Goal: Information Seeking & Learning: Compare options

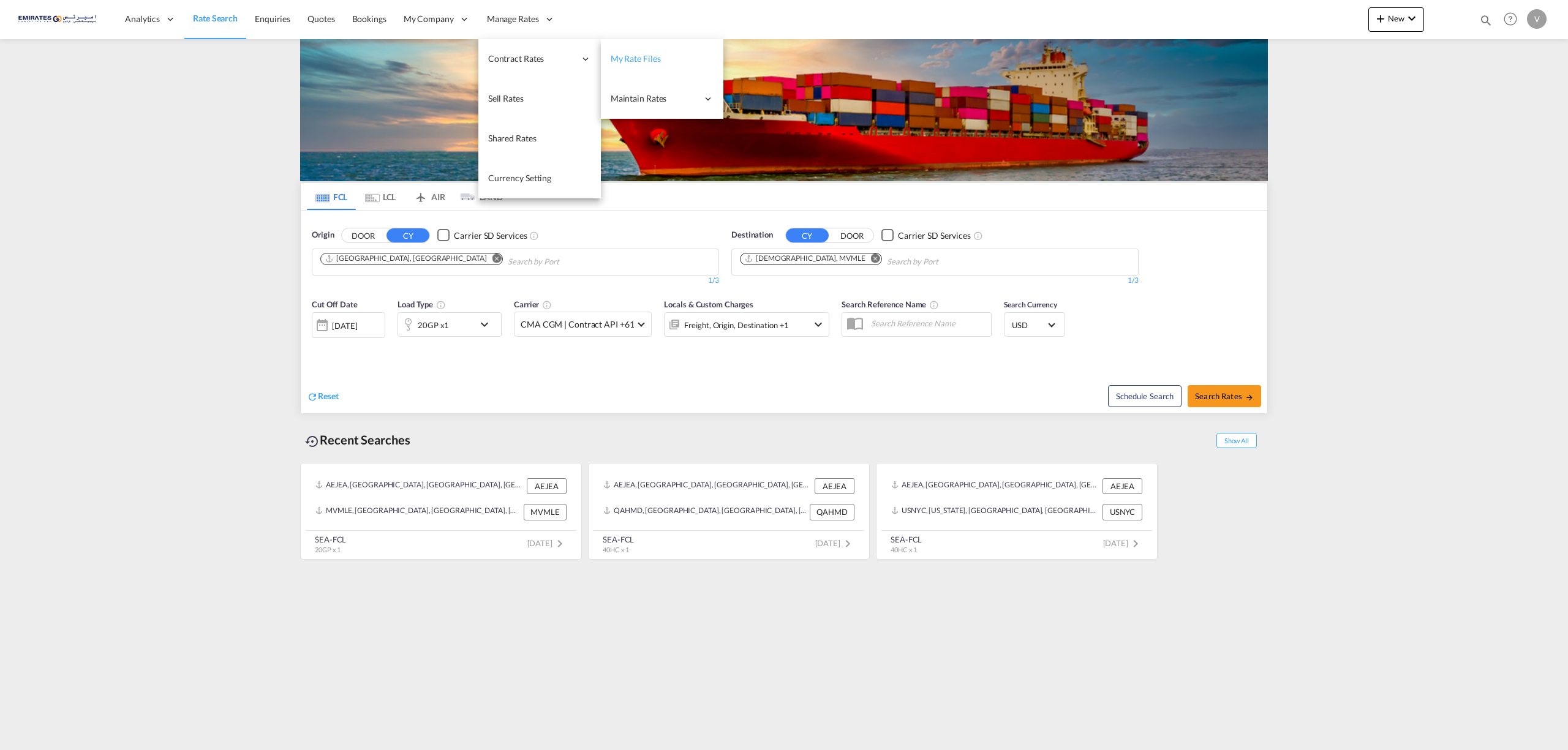
click at [635, 60] on span "My Rate Files" at bounding box center [636, 58] width 50 height 10
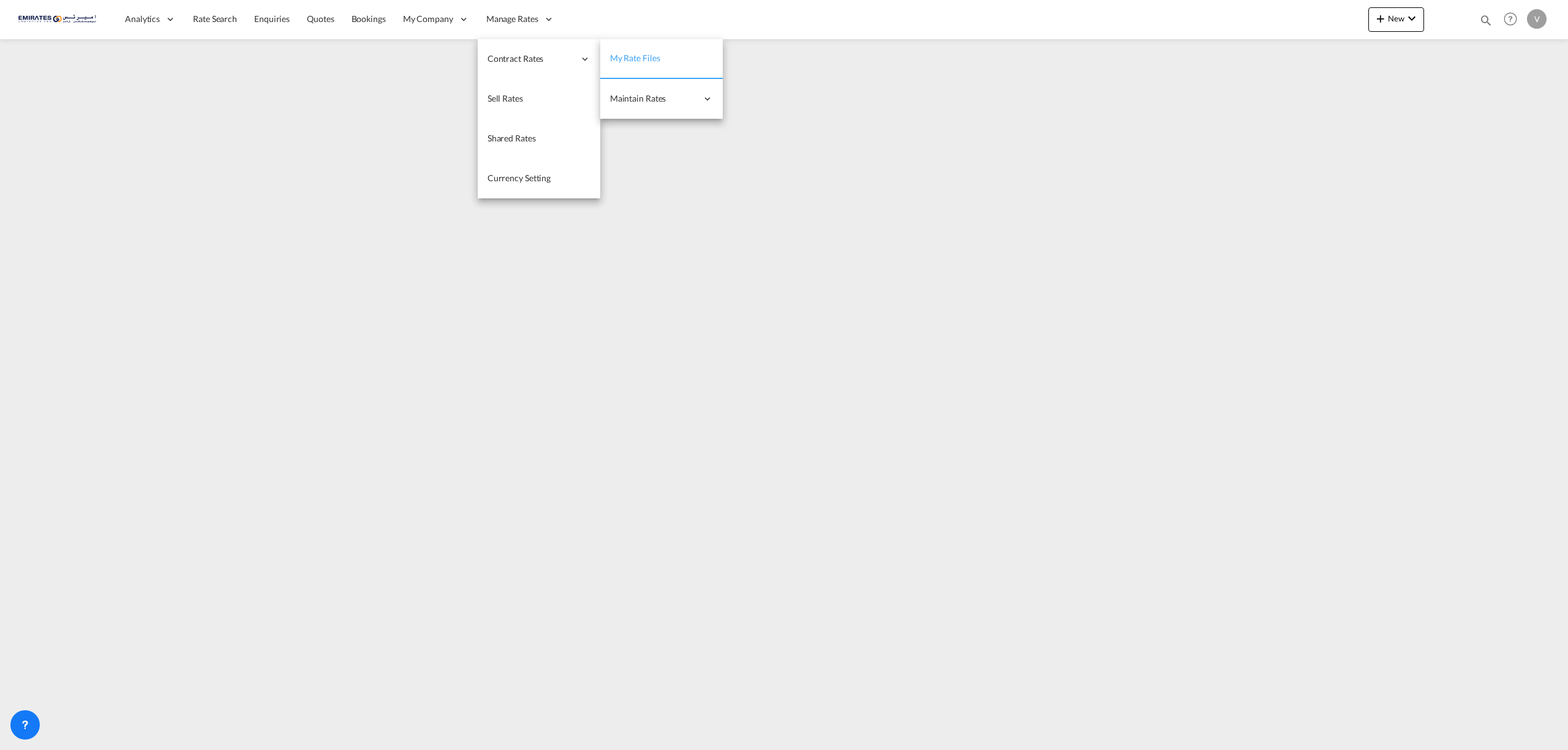
click at [665, 59] on link "My Rate Files" at bounding box center [661, 59] width 123 height 40
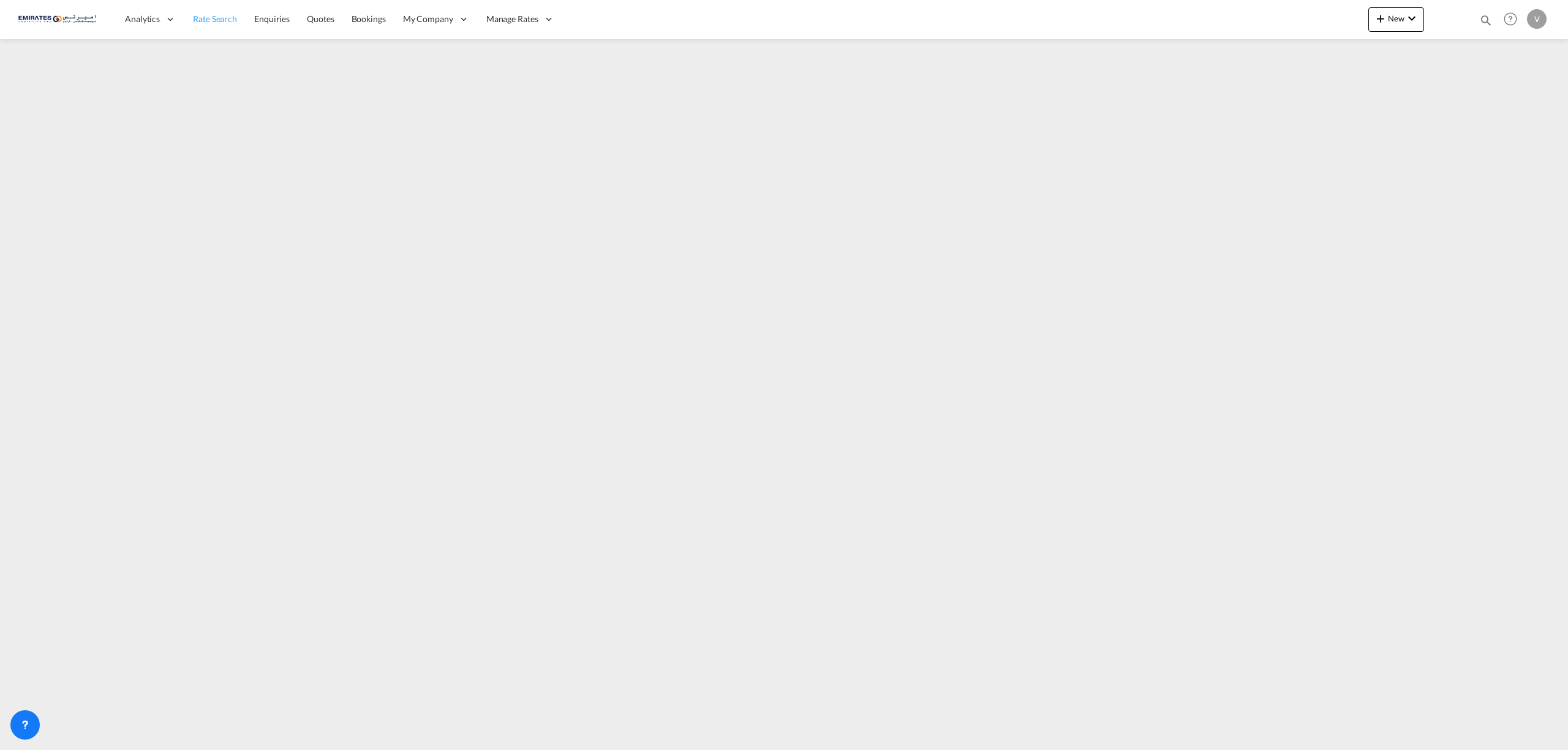
click at [209, 27] on link "Rate Search" at bounding box center [215, 19] width 61 height 40
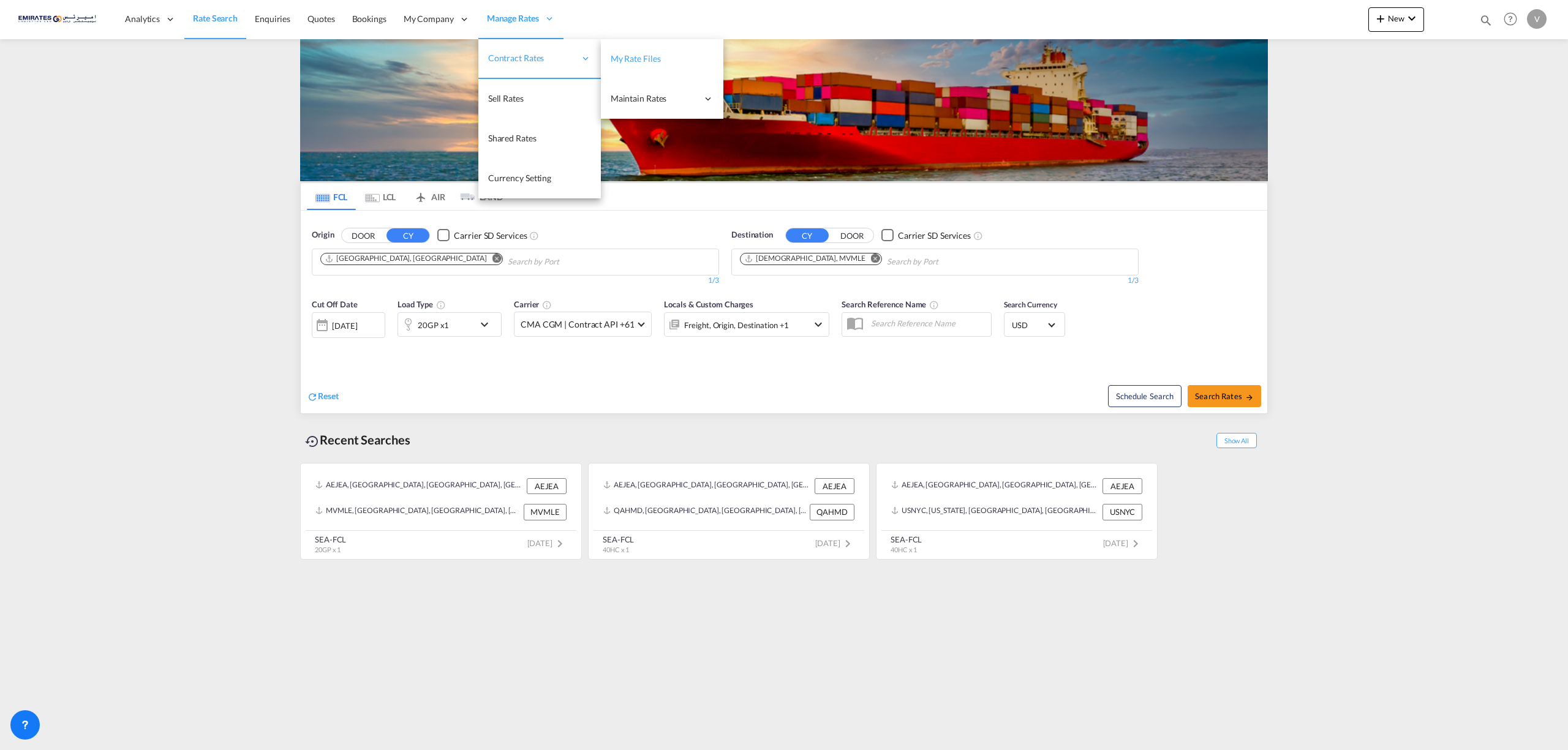
click at [646, 61] on span "My Rate Files" at bounding box center [636, 58] width 50 height 10
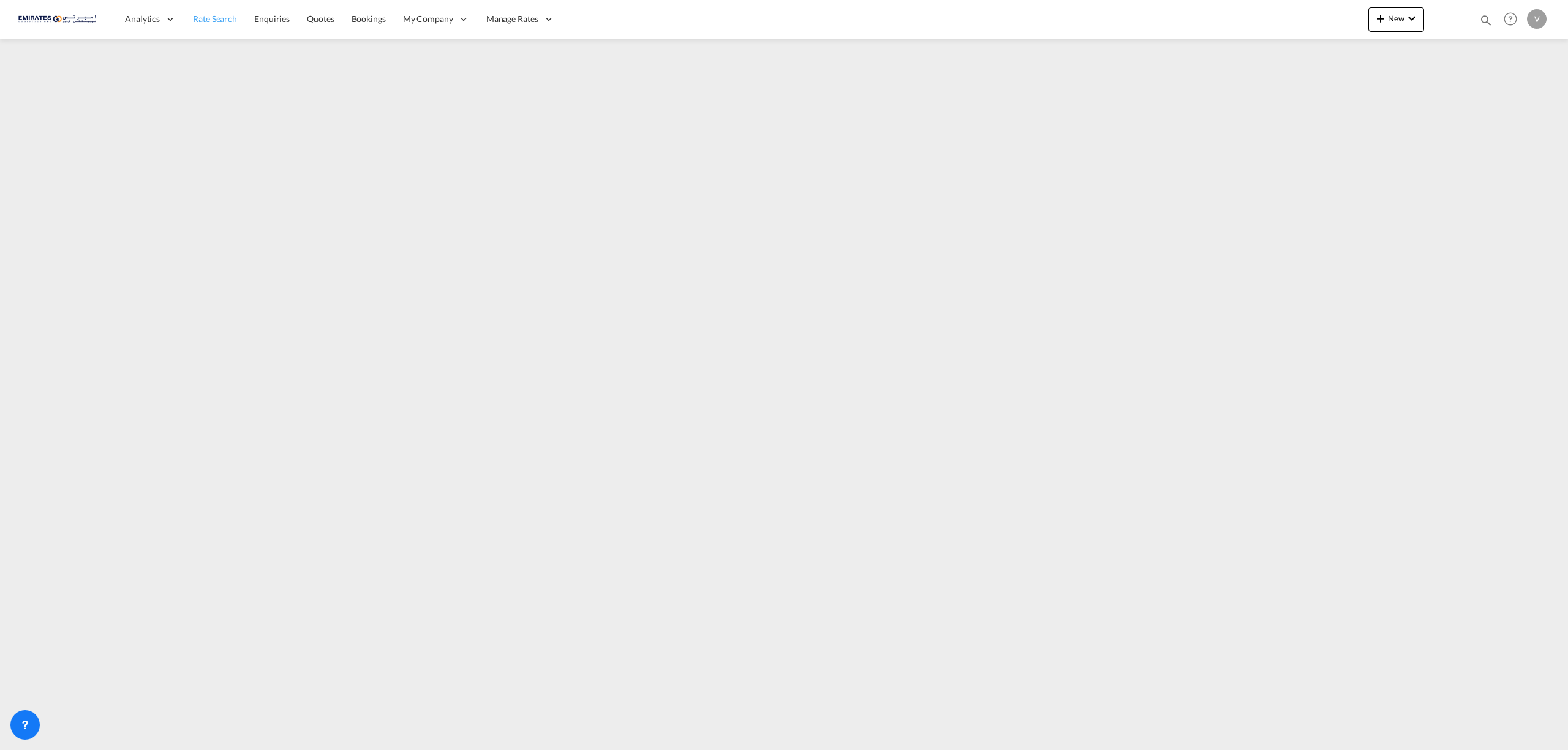
click at [212, 15] on span "Rate Search" at bounding box center [215, 19] width 44 height 10
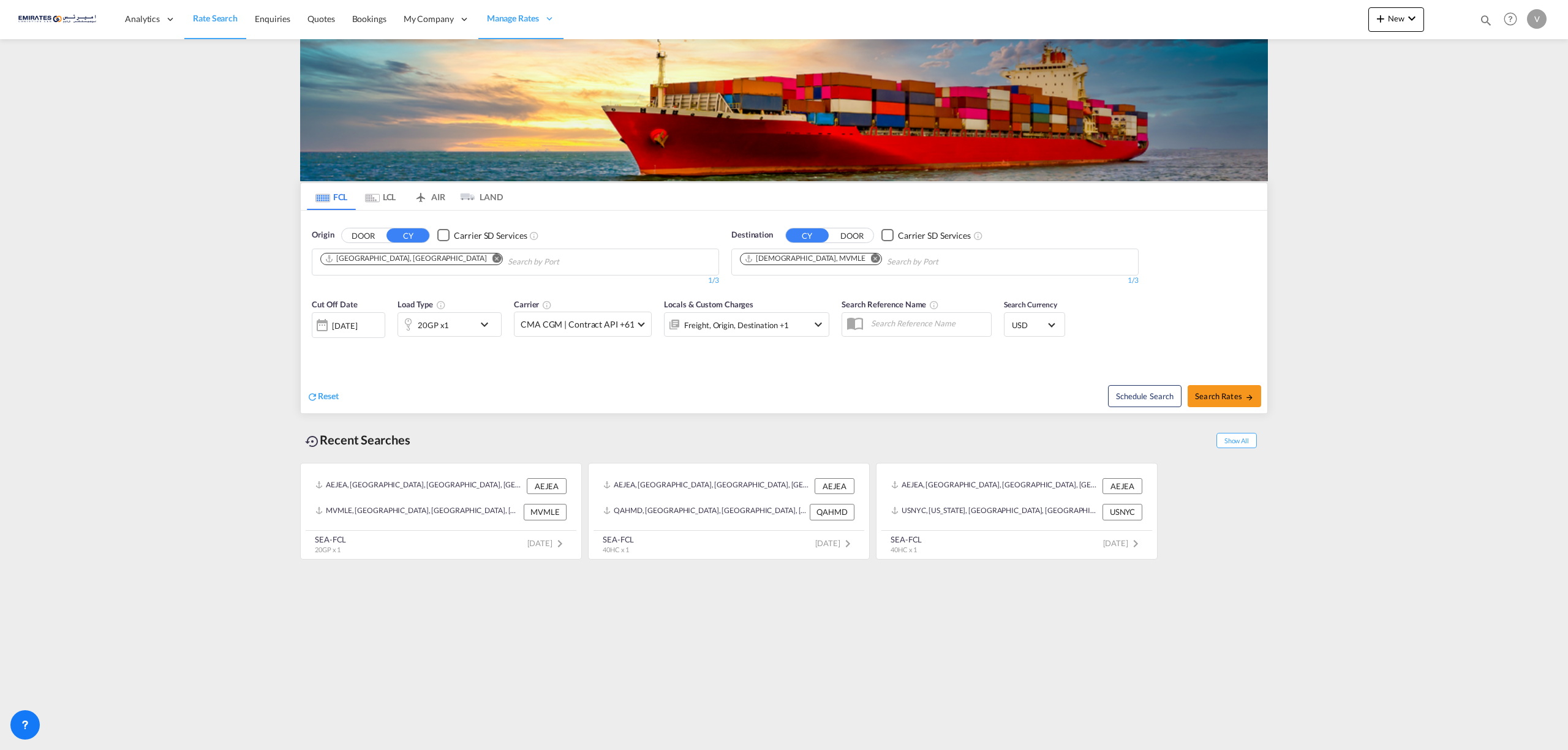
click at [871, 261] on md-icon "Remove" at bounding box center [875, 258] width 10 height 10
type input "[GEOGRAPHIC_DATA]"
drag, startPoint x: 789, startPoint y: 329, endPoint x: 797, endPoint y: 335, distance: 10.0
click at [787, 329] on div "[GEOGRAPHIC_DATA] [GEOGRAPHIC_DATA] NLRTM" at bounding box center [835, 346] width 233 height 37
click at [1213, 404] on button "Search Rates" at bounding box center [1225, 395] width 74 height 22
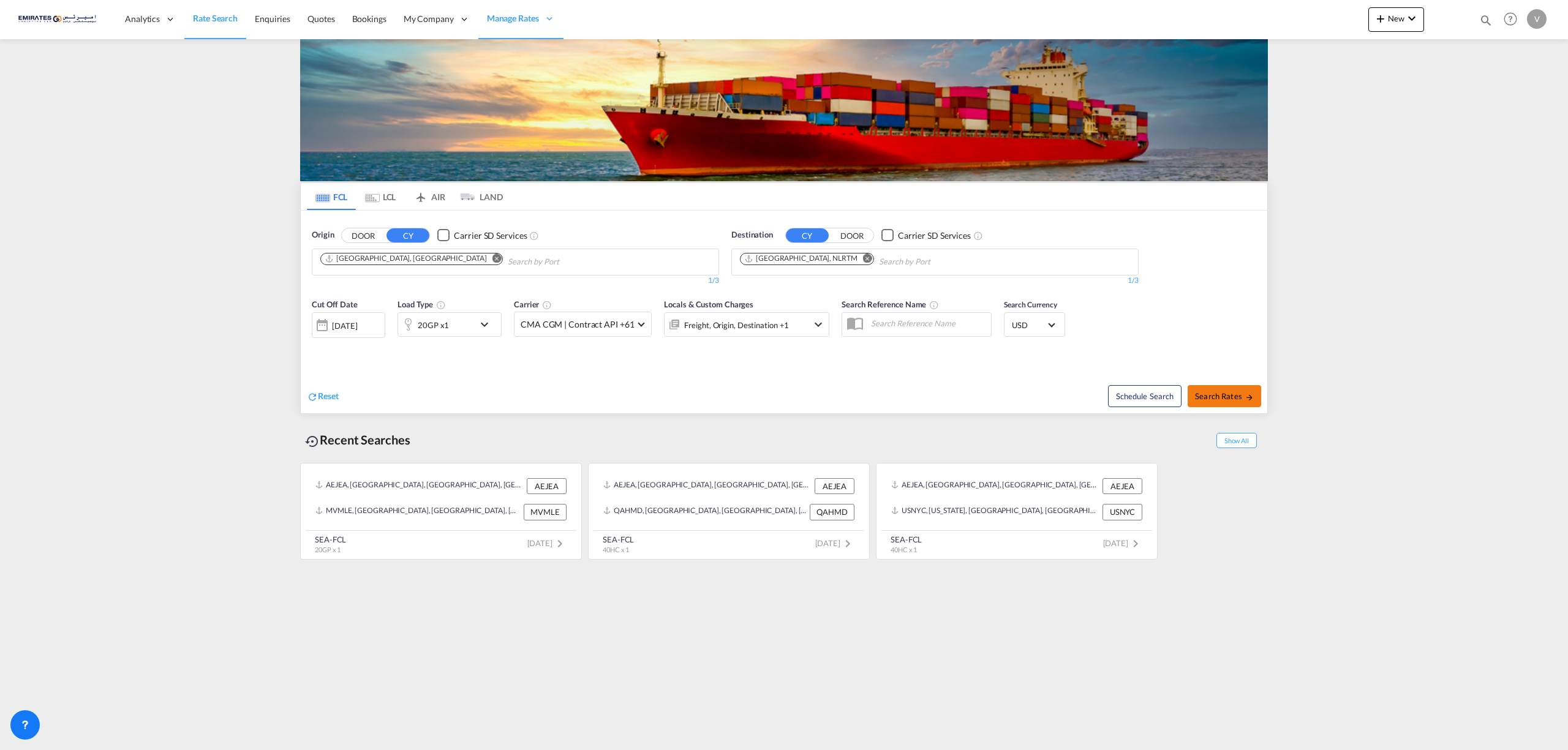
type input "AEJEA to NLRTM / [DATE]"
